Goal: Find specific page/section: Find specific page/section

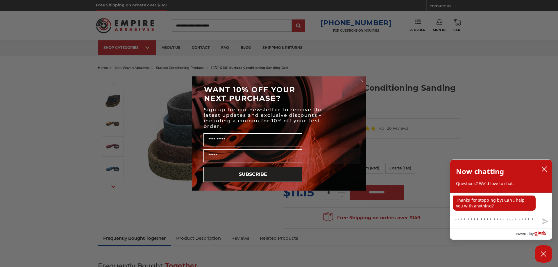
click at [361, 78] on circle "Close dialog" at bounding box center [362, 81] width 6 height 6
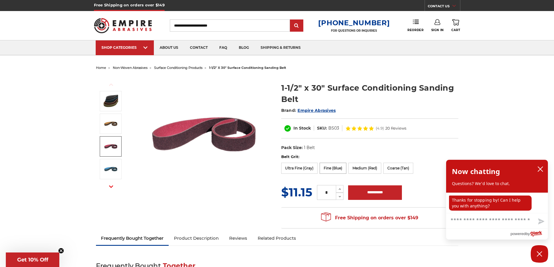
click at [330, 167] on label "Fine (Blue)" at bounding box center [332, 168] width 27 height 11
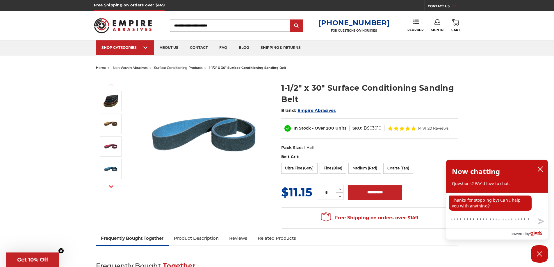
click at [191, 67] on span "surface conditioning products" at bounding box center [178, 68] width 48 height 4
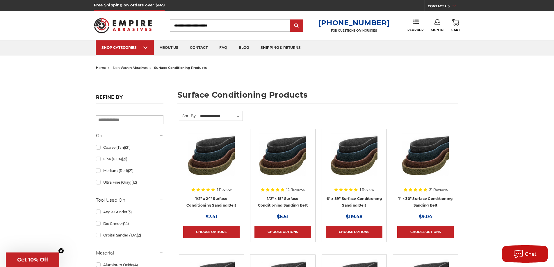
click at [115, 159] on link "Fine (Blue) (21)" at bounding box center [129, 159] width 67 height 10
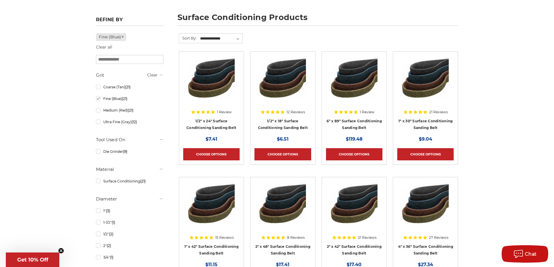
scroll to position [155, 0]
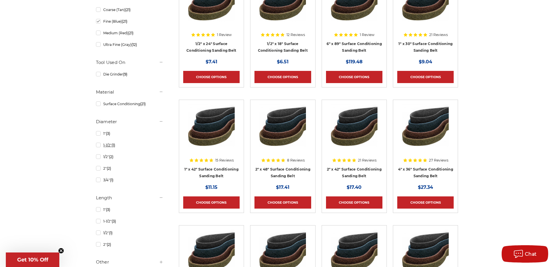
click at [111, 145] on link "1-1/2" (1)" at bounding box center [129, 145] width 67 height 10
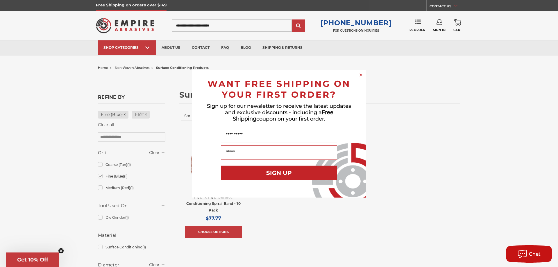
click at [362, 75] on circle "Close dialog" at bounding box center [361, 75] width 6 height 6
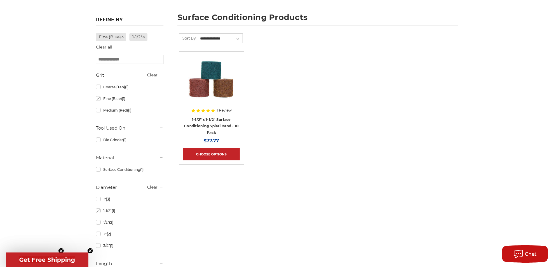
scroll to position [155, 0]
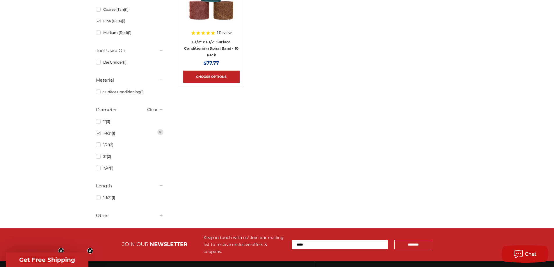
click at [112, 135] on link "1-1/2" (1)" at bounding box center [129, 133] width 67 height 10
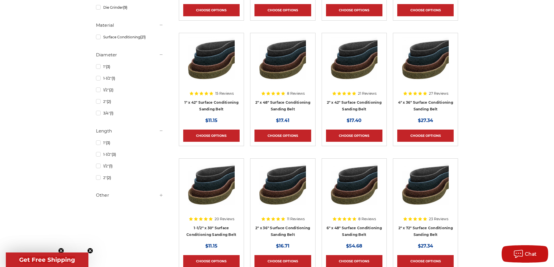
scroll to position [233, 0]
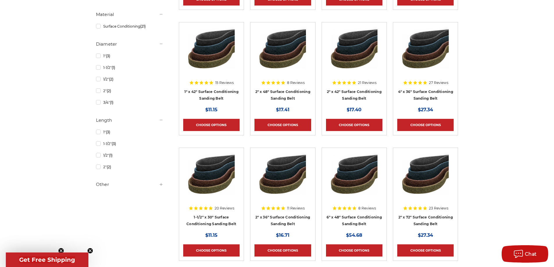
click at [161, 183] on icon at bounding box center [161, 184] width 5 height 5
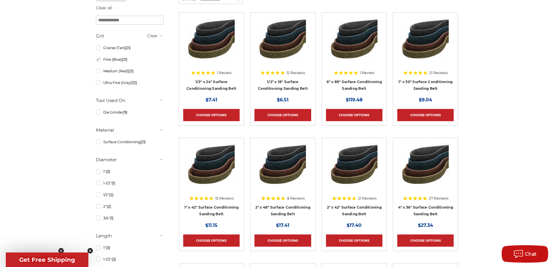
scroll to position [0, 0]
